Goal: Task Accomplishment & Management: Complete application form

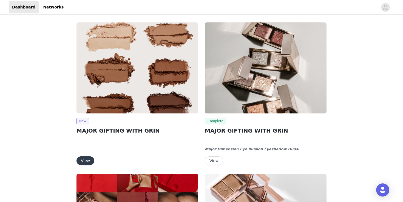
click at [150, 74] on img at bounding box center [137, 67] width 122 height 91
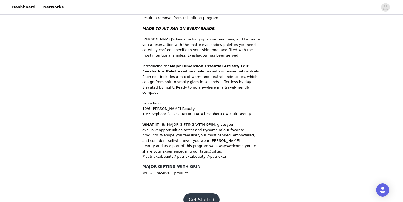
scroll to position [185, 0]
click at [207, 193] on button "Get Started" at bounding box center [201, 199] width 36 height 13
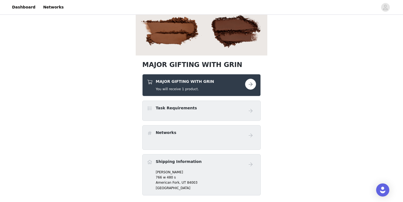
scroll to position [132, 0]
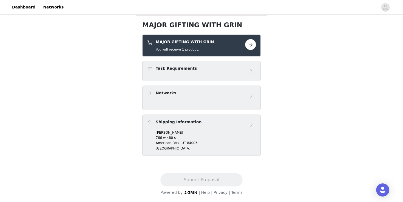
click at [191, 75] on div "Task Requirements" at bounding box center [201, 71] width 109 height 11
click at [252, 46] on button "button" at bounding box center [250, 44] width 11 height 11
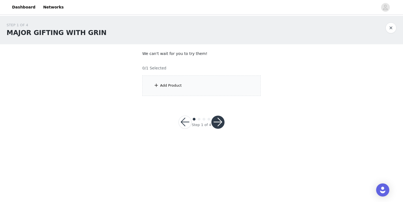
click at [179, 90] on div "Add Product" at bounding box center [201, 86] width 118 height 21
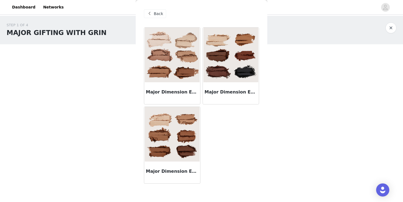
click at [171, 70] on img at bounding box center [172, 55] width 55 height 55
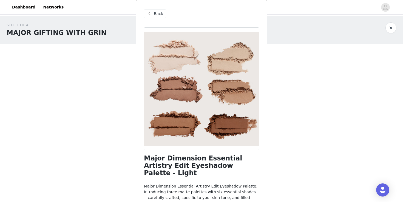
click at [153, 18] on div "Back" at bounding box center [201, 13] width 115 height 27
click at [152, 14] on span at bounding box center [149, 13] width 7 height 7
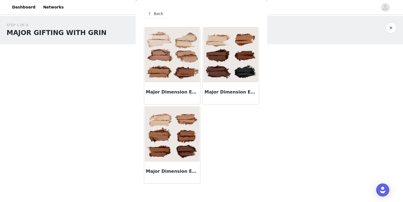
click at [184, 124] on img at bounding box center [172, 134] width 55 height 55
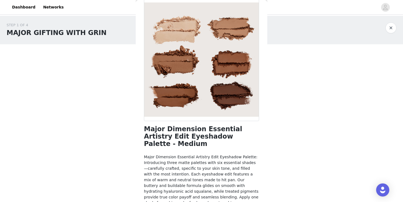
scroll to position [49, 0]
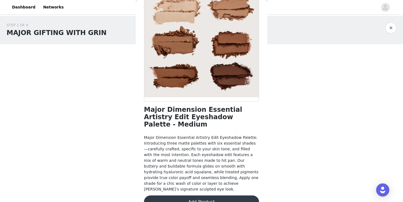
click at [202, 196] on button "Add Product" at bounding box center [201, 202] width 115 height 13
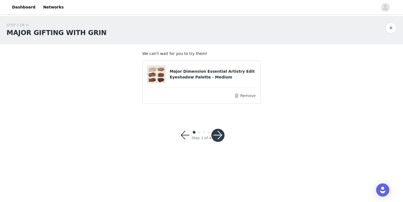
click at [218, 133] on button "button" at bounding box center [217, 135] width 13 height 13
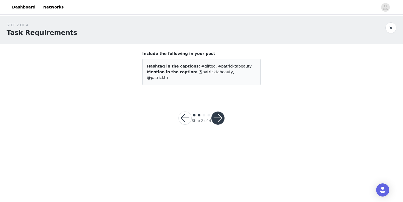
click at [219, 114] on button "button" at bounding box center [217, 118] width 13 height 13
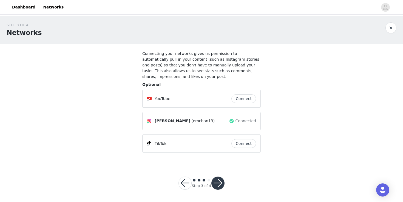
scroll to position [1, 0]
click at [222, 184] on button "button" at bounding box center [217, 182] width 13 height 13
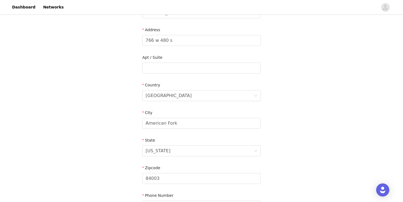
scroll to position [171, 0]
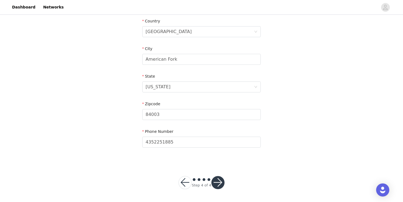
click at [216, 184] on button "button" at bounding box center [217, 182] width 13 height 13
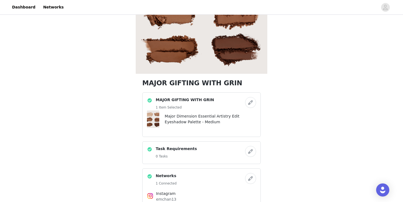
scroll to position [170, 0]
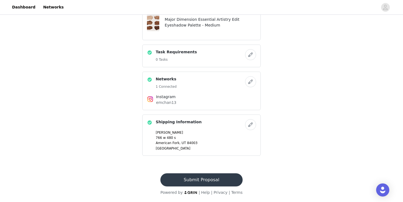
click at [196, 180] on button "Submit Proposal" at bounding box center [201, 180] width 82 height 13
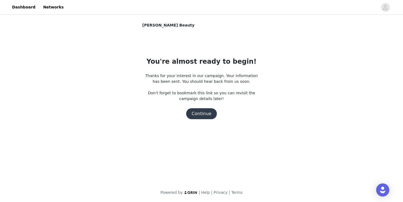
click at [204, 114] on button "Continue" at bounding box center [201, 114] width 31 height 11
